Goal: Communication & Community: Answer question/provide support

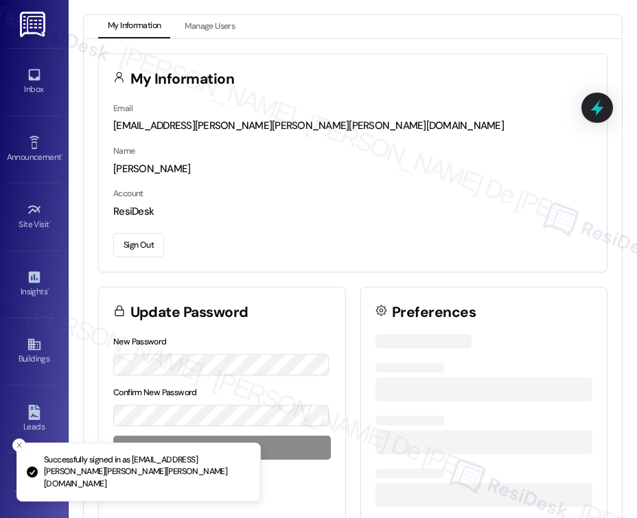
scroll to position [3663, 0]
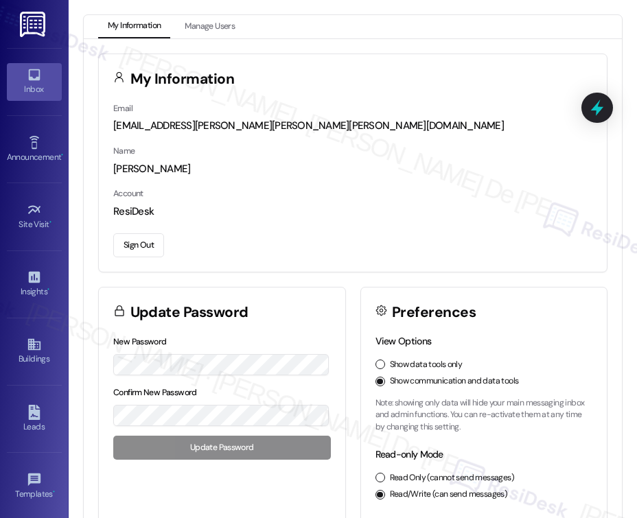
click at [29, 82] on div "Inbox" at bounding box center [34, 89] width 69 height 14
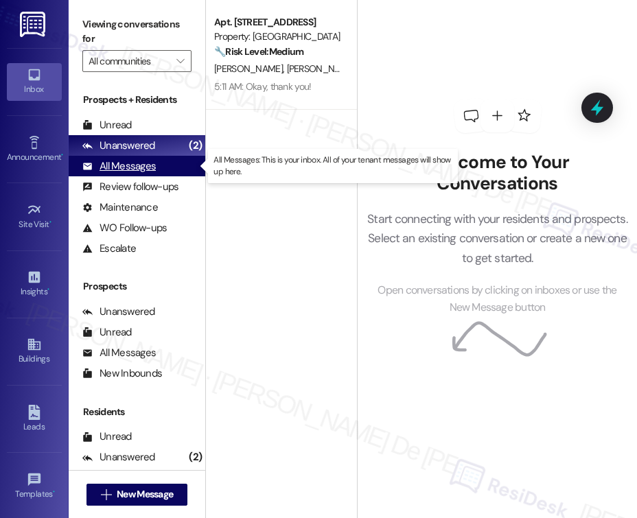
click at [145, 166] on div "All Messages" at bounding box center [118, 166] width 73 height 14
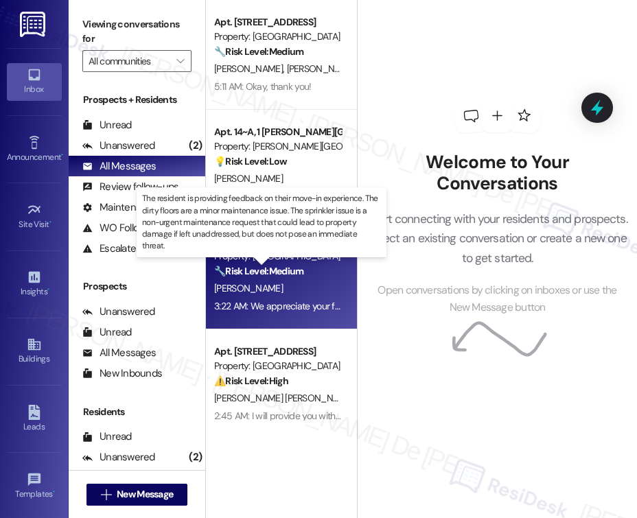
scroll to position [182, 0]
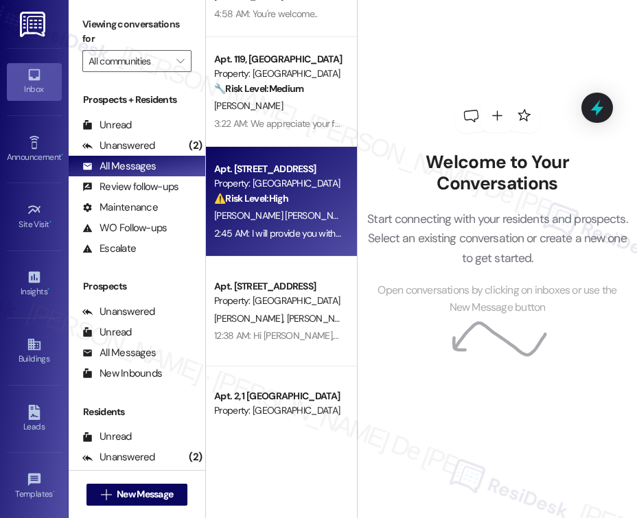
click at [316, 221] on div "T. Griffey Jones H. Frost" at bounding box center [278, 215] width 130 height 17
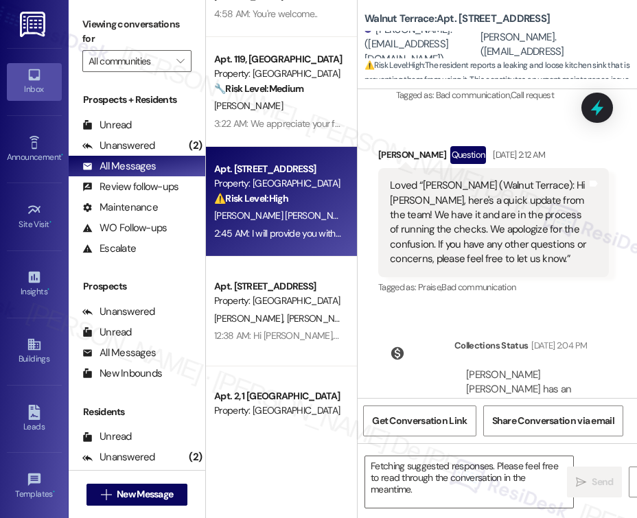
scroll to position [5107, 0]
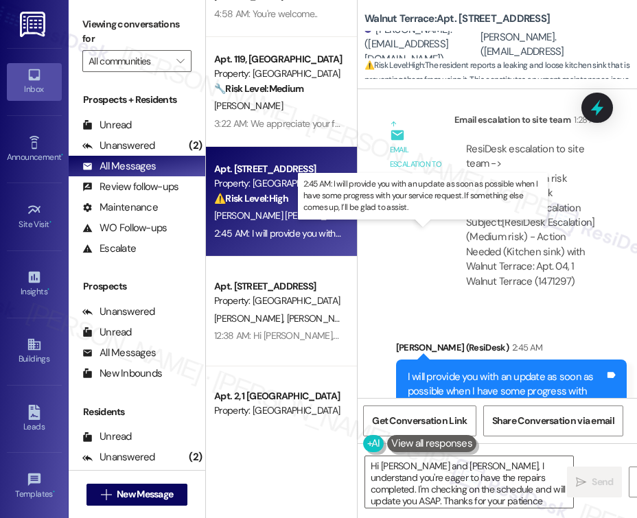
type textarea "Hi Hannah and Tristan, I understand you're eager to have the repairs completed.…"
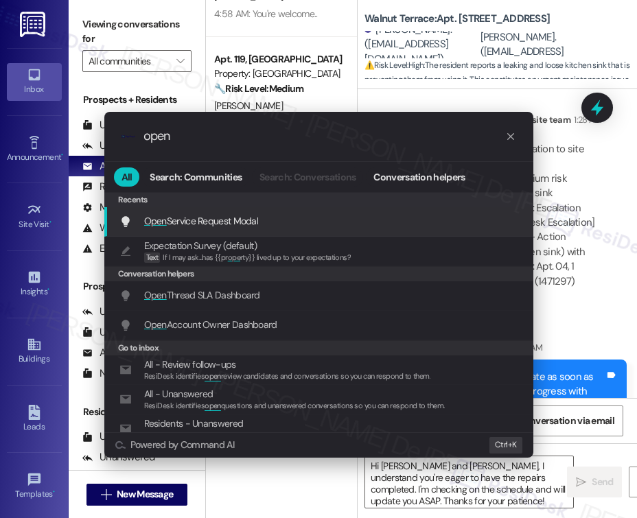
type input "open"
click at [338, 215] on div "Open Service Request Modal Add shortcut" at bounding box center [319, 220] width 401 height 15
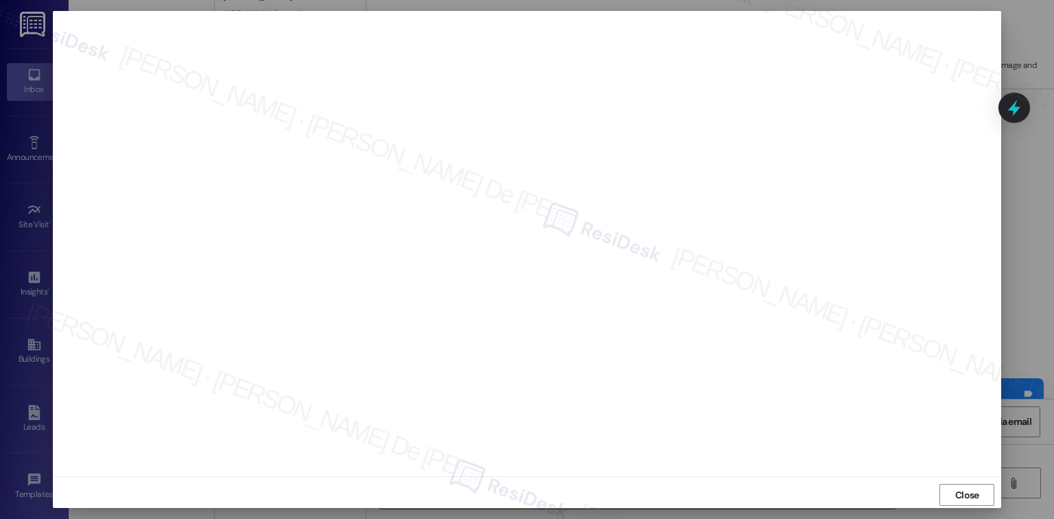
scroll to position [0, 0]
click at [636, 489] on span "Close" at bounding box center [967, 496] width 24 height 14
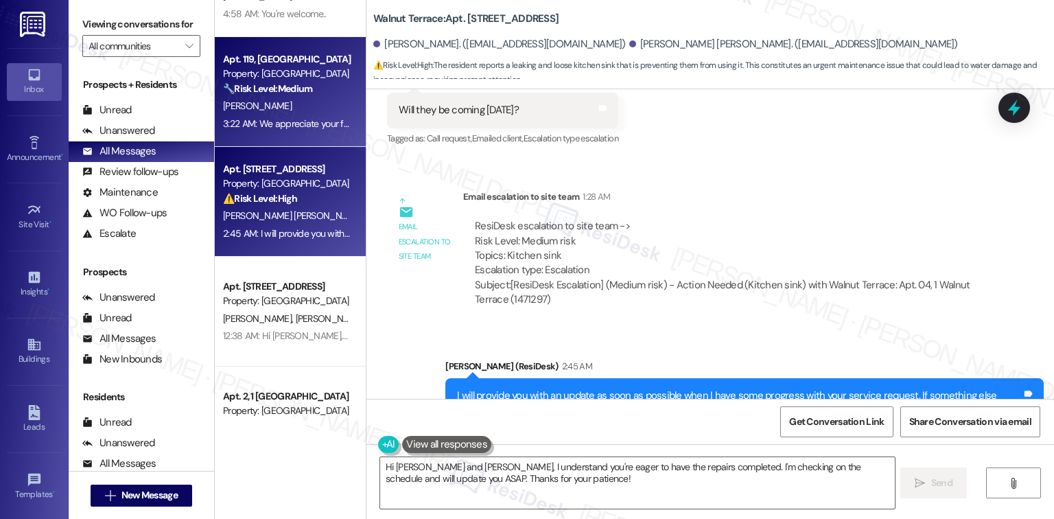
click at [277, 80] on div "Property: University Park & Place" at bounding box center [286, 74] width 127 height 14
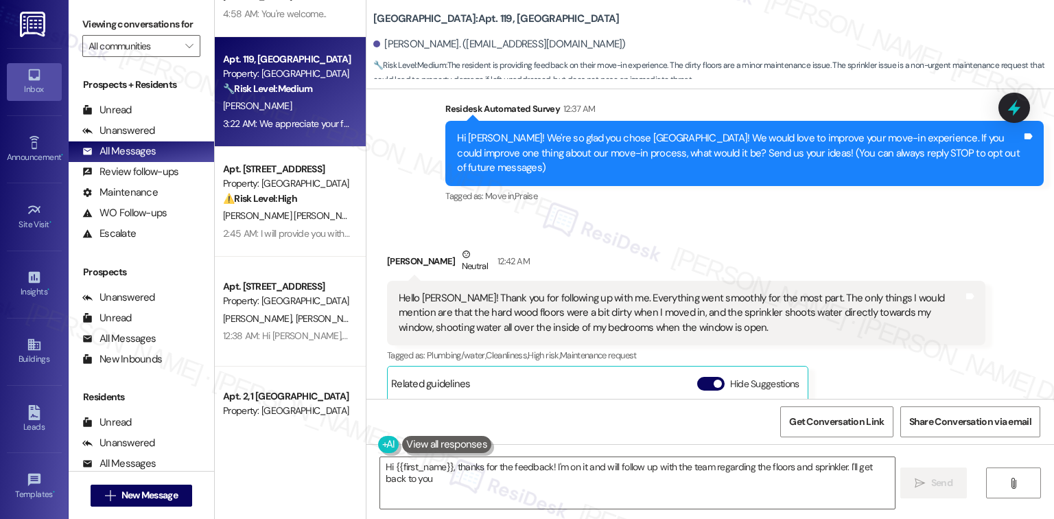
scroll to position [357, 0]
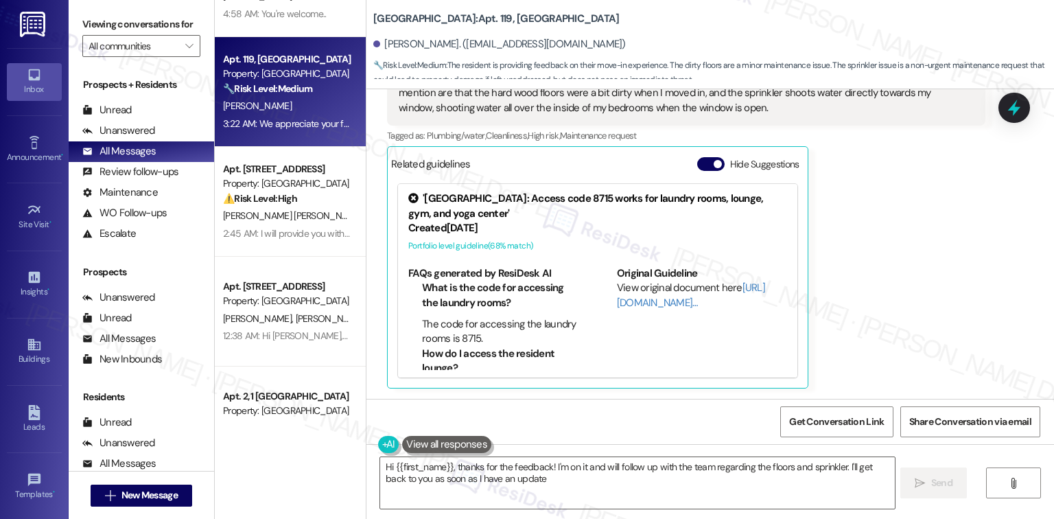
type textarea "Hi {{first_name}}, thanks for the feedback! I'm on it and will follow up with t…"
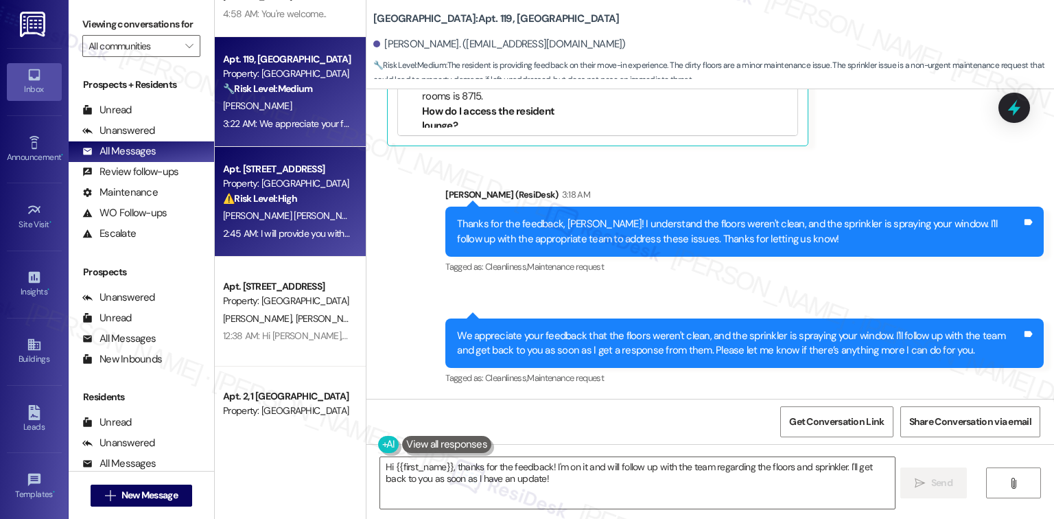
click at [239, 222] on div "T. Griffey Jones H. Frost" at bounding box center [287, 215] width 130 height 17
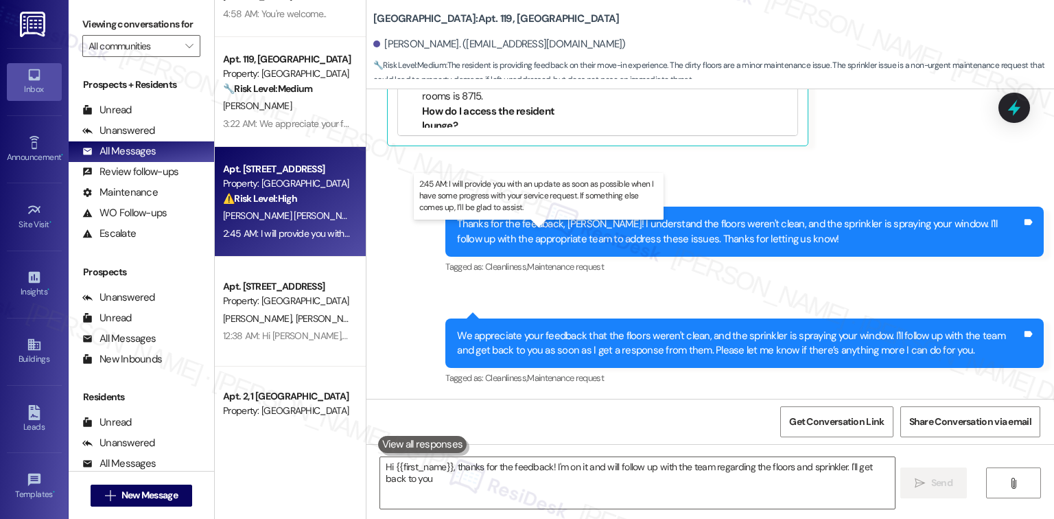
type textarea "Hi {{first_name}}, thanks for the feedback! I'm on it and will follow up with t…"
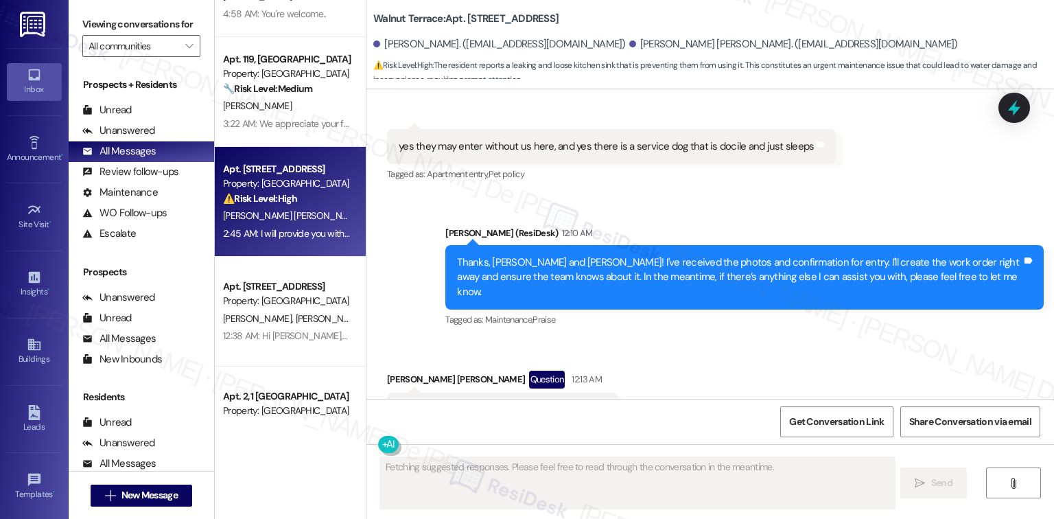
scroll to position [3755, 0]
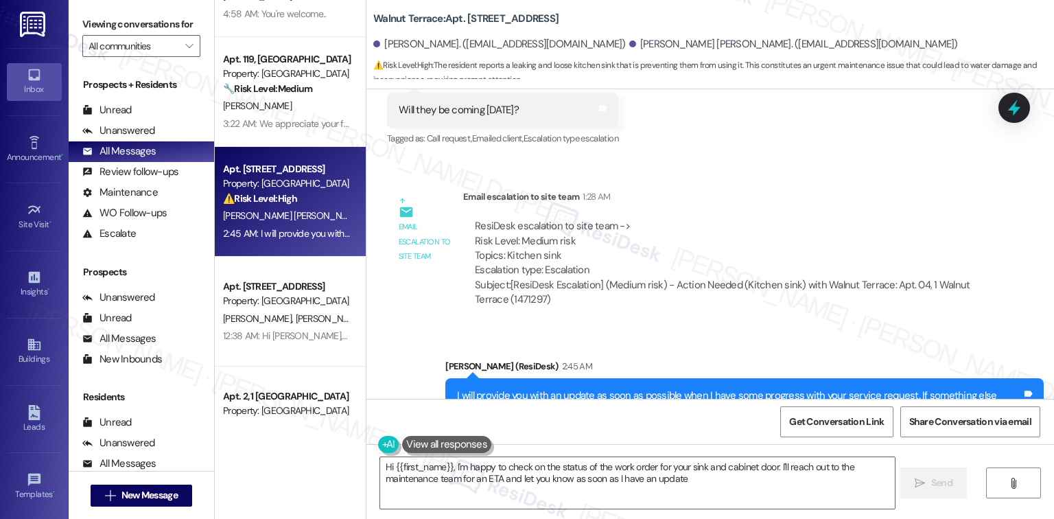
type textarea "Hi {{first_name}}, I'm happy to check on the status of the work order for your …"
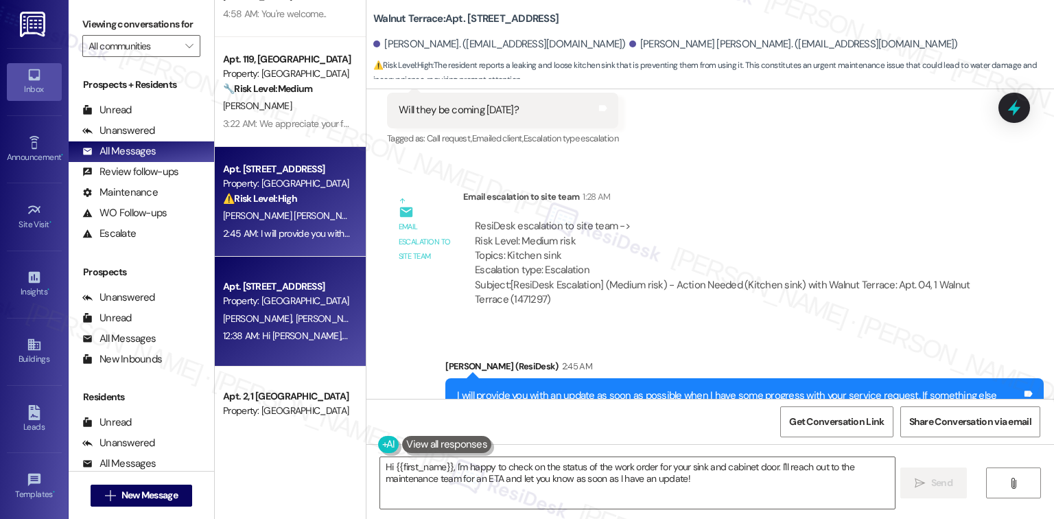
click at [265, 326] on div "H. Baniani E. Blom M. Mcgee S. Barghouti" at bounding box center [287, 318] width 130 height 17
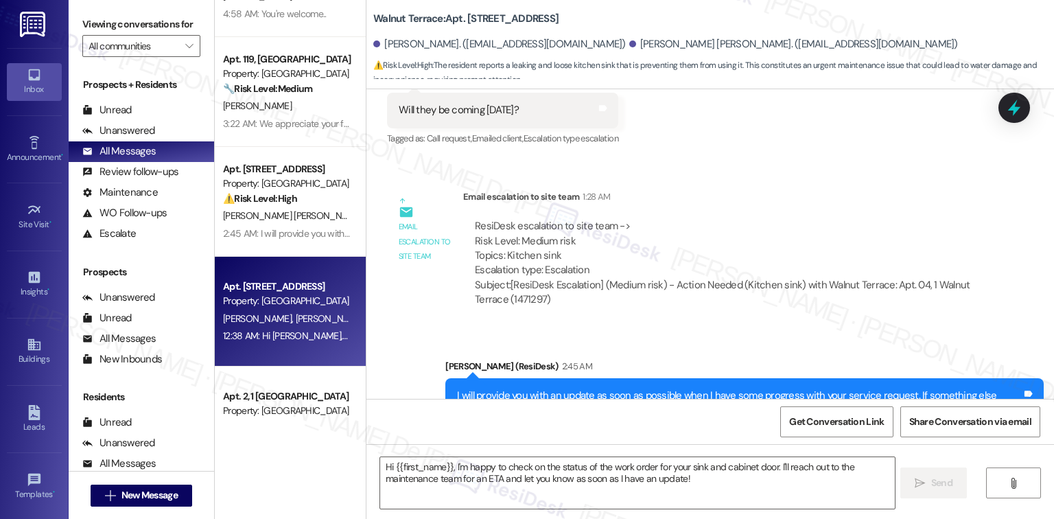
type textarea "Fetching suggested responses. Please feel free to read through the conversation…"
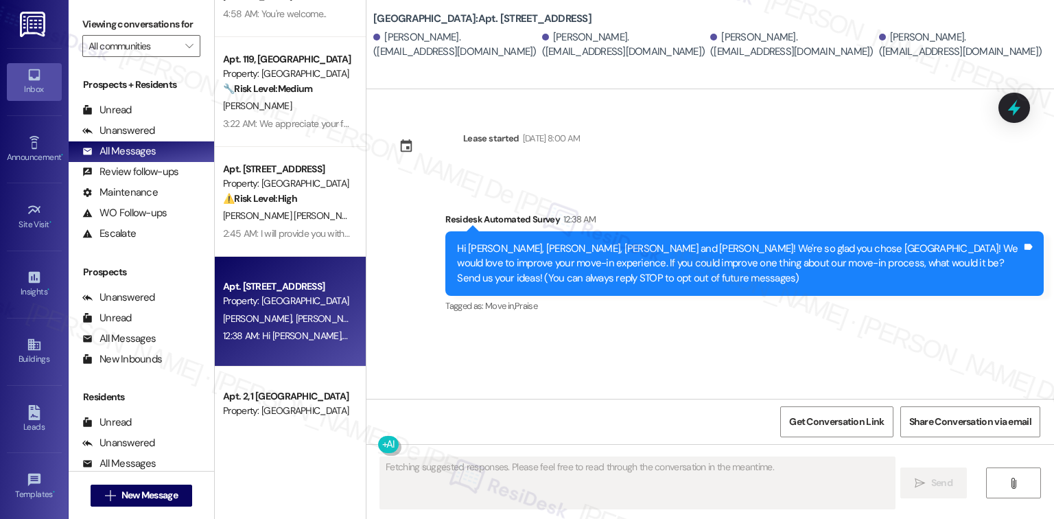
scroll to position [0, 0]
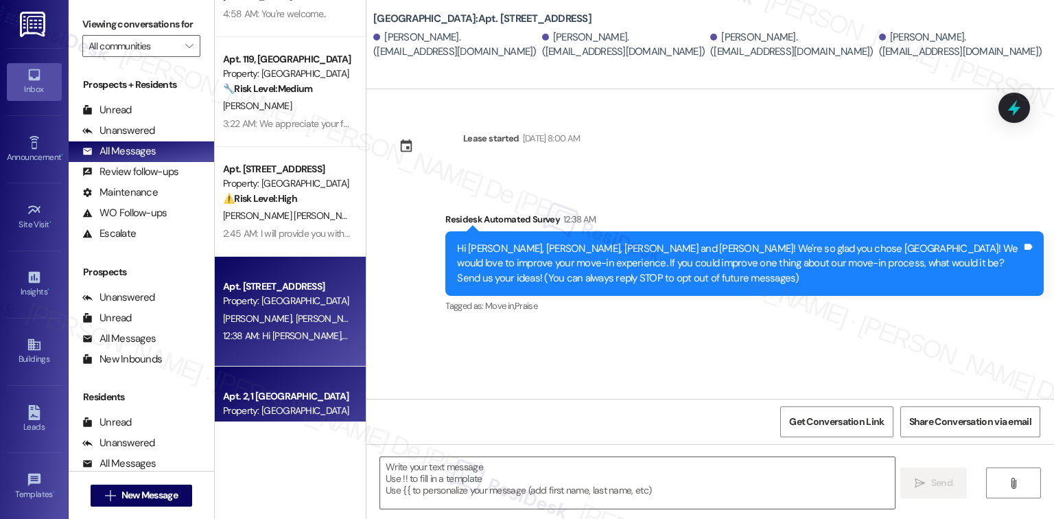
click at [267, 409] on div "Property: Alder Park" at bounding box center [286, 410] width 127 height 14
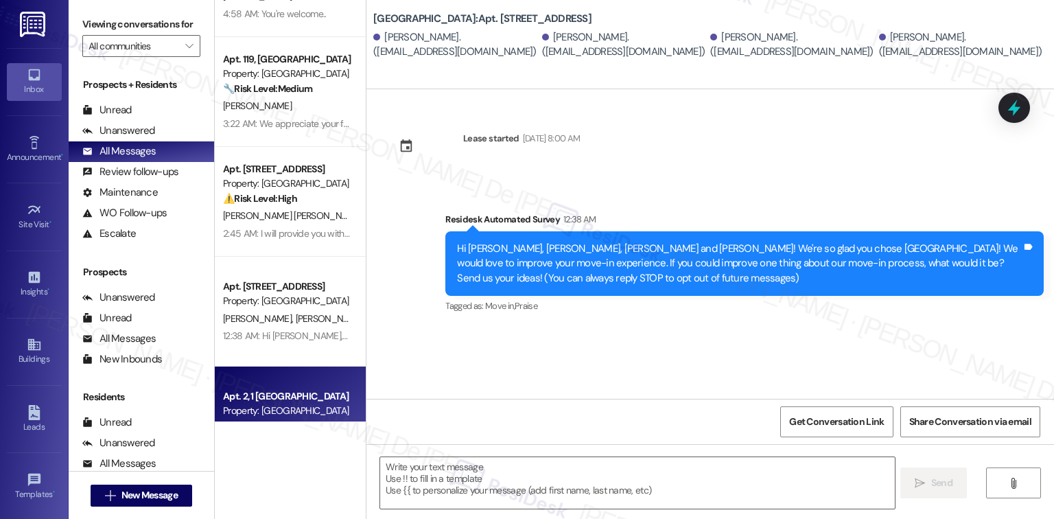
type textarea "Fetching suggested responses. Please feel free to read through the conversation…"
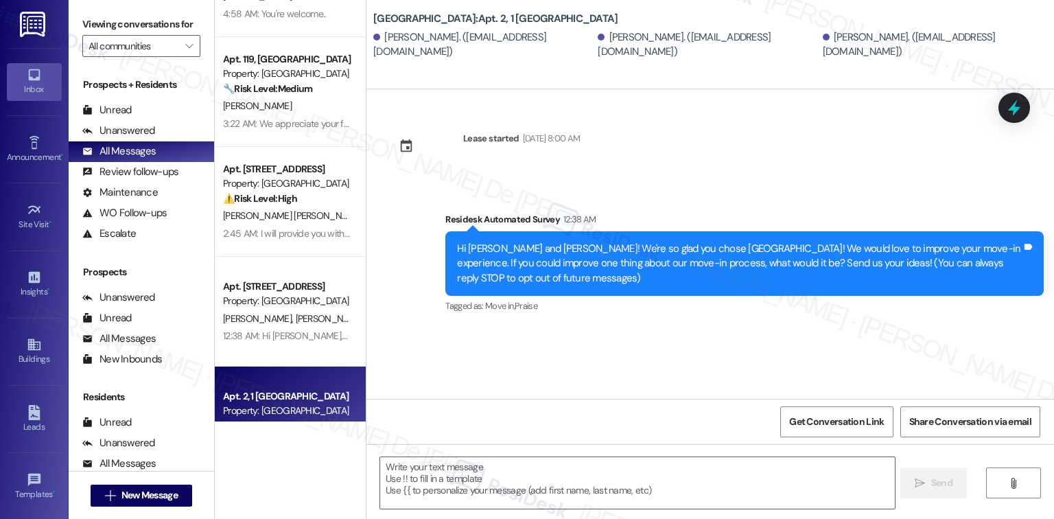
click at [636, 386] on div "Lease started Sep 08, 2025 at 8:00 AM Survey, sent via SMS Residesk Automated S…" at bounding box center [709, 243] width 687 height 309
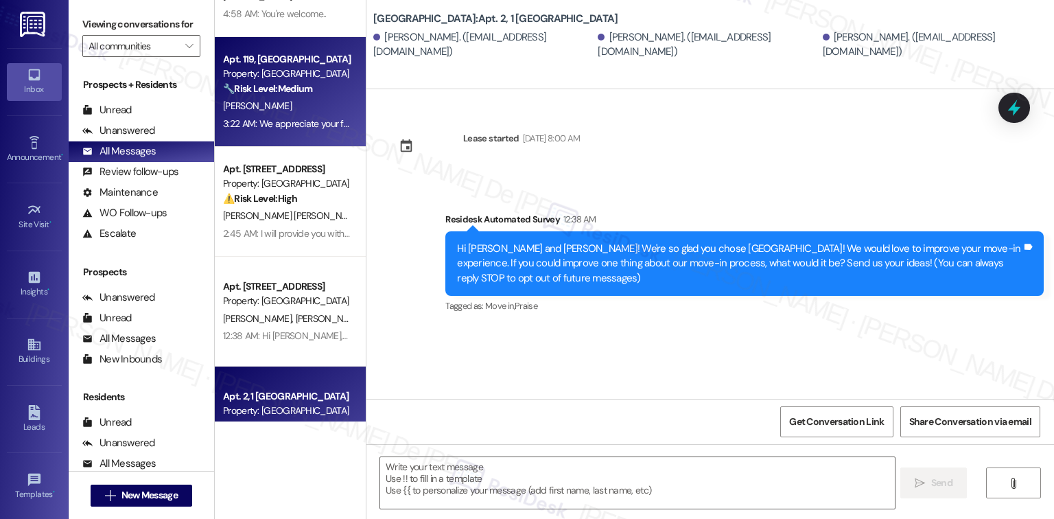
click at [258, 124] on div "3:22 AM: We appreciate your feedback that the floors weren't clean, and the spr…" at bounding box center [732, 123] width 1019 height 12
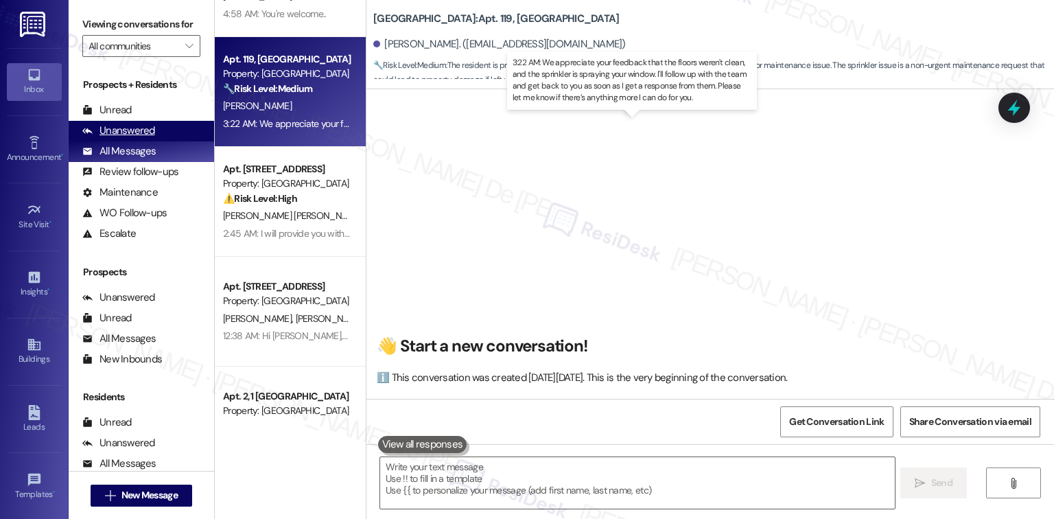
click at [156, 132] on div "Unanswered (0)" at bounding box center [141, 131] width 145 height 21
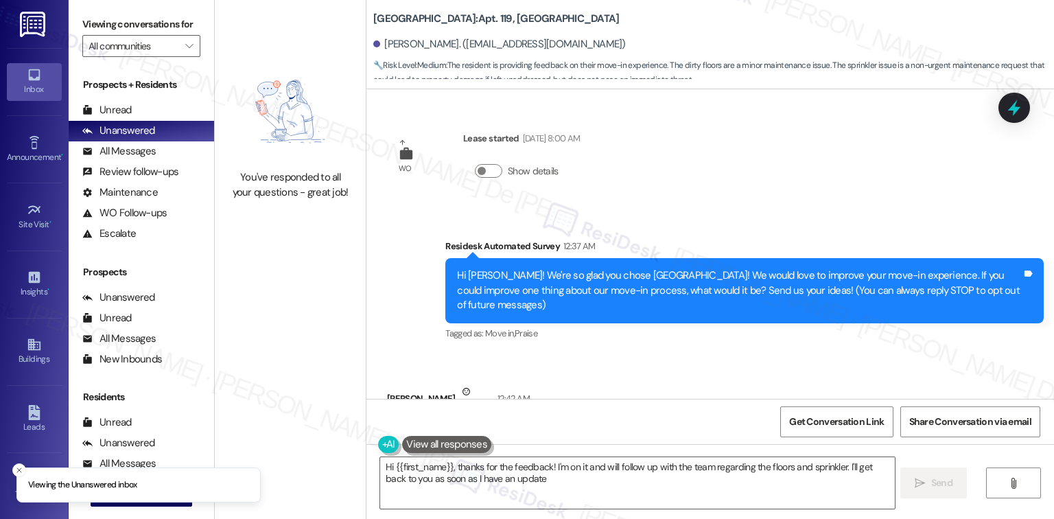
type textarea "Hi {{first_name}}, thanks for the feedback! I'm on it and will follow up with t…"
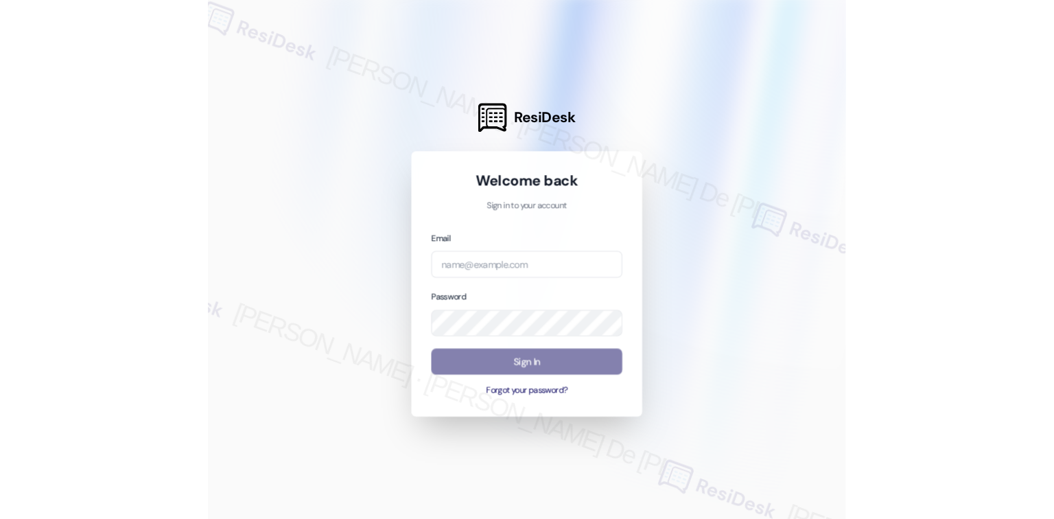
scroll to position [2828, 0]
